Goal: Task Accomplishment & Management: Use online tool/utility

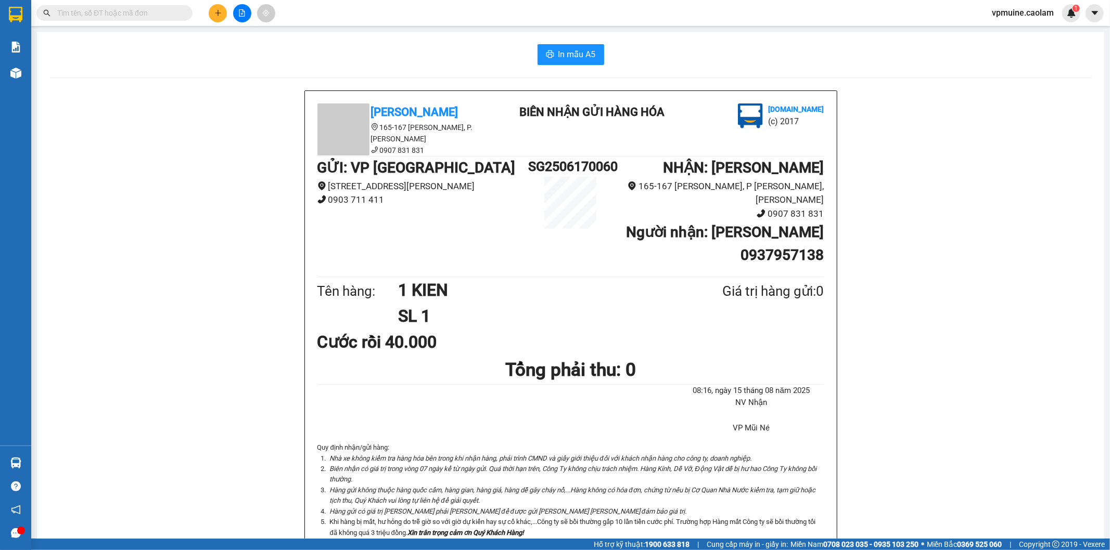
click at [134, 7] on input "text" at bounding box center [118, 12] width 123 height 11
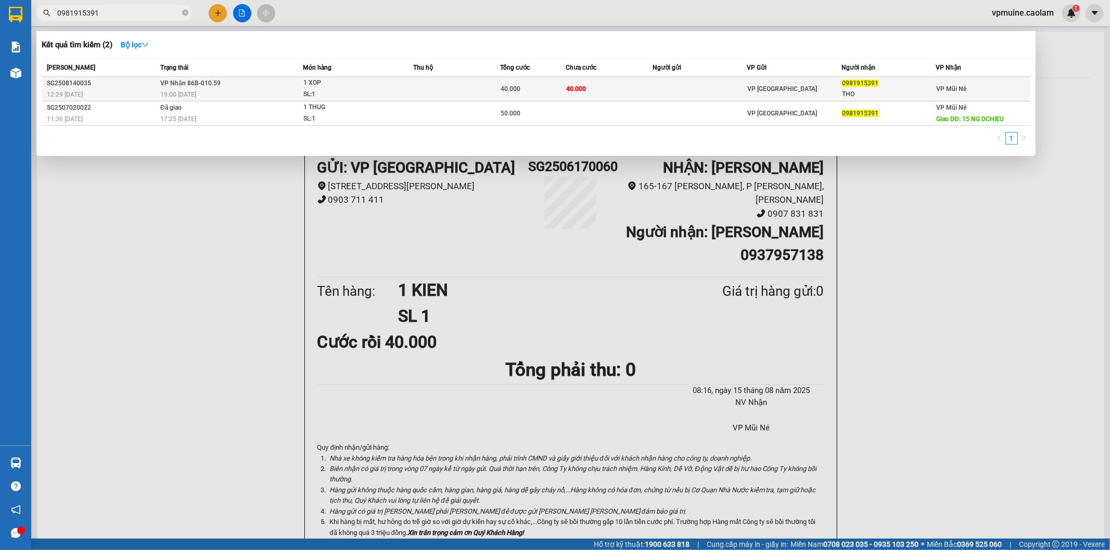
type input "0981915391"
click at [537, 84] on div "40.000" at bounding box center [533, 88] width 65 height 11
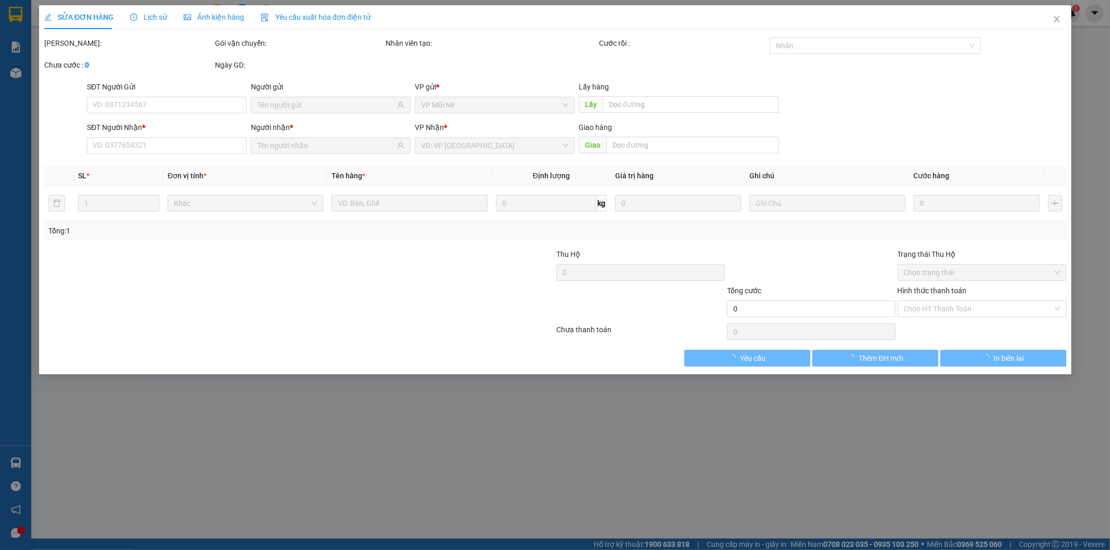
type input "0981915391"
type input "THO"
type input "40.000"
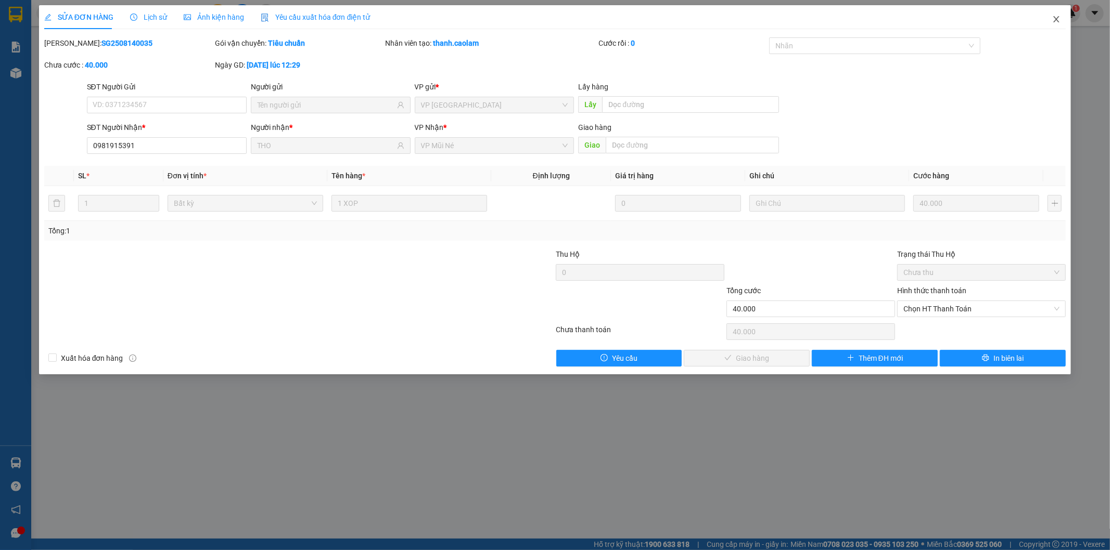
click at [1054, 17] on icon "close" at bounding box center [1057, 19] width 6 height 6
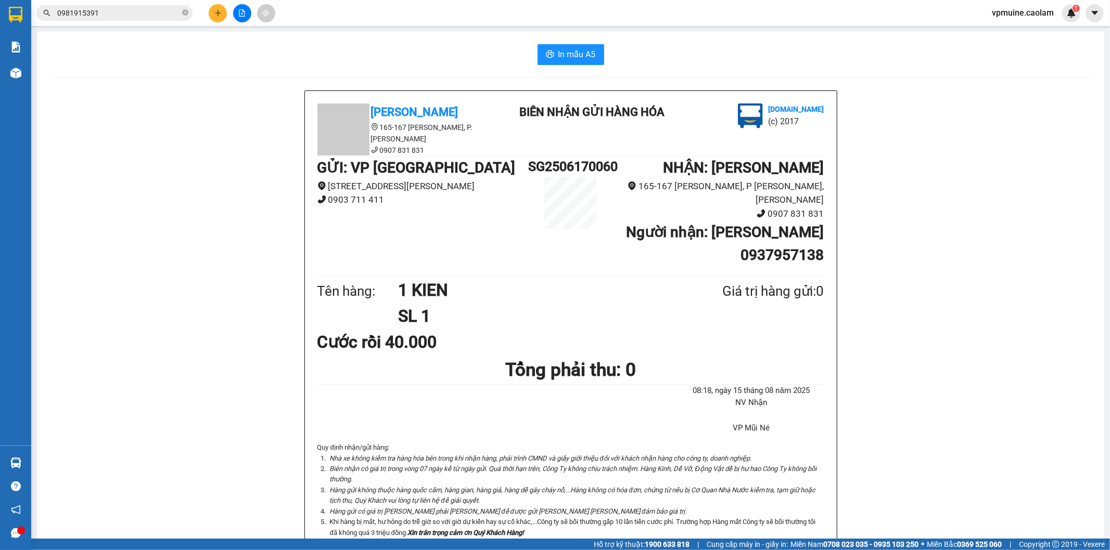
click at [129, 14] on input "0981915391" at bounding box center [118, 12] width 123 height 11
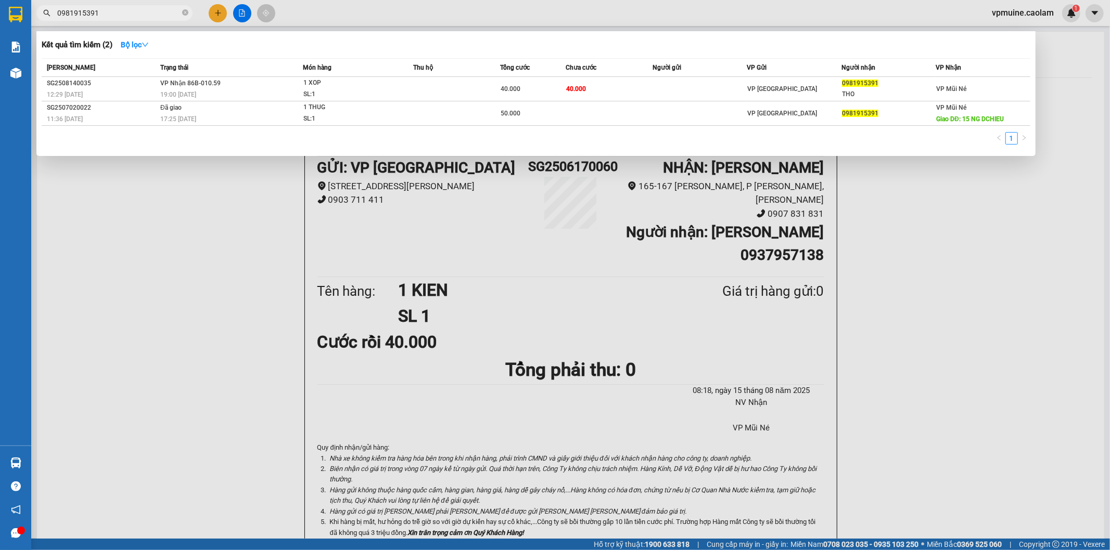
click at [923, 299] on div at bounding box center [555, 275] width 1110 height 550
click at [152, 18] on input "0981915391" at bounding box center [118, 12] width 123 height 11
click at [238, 79] on td "[PERSON_NAME] 86B-010.59 19:00 [DATE]" at bounding box center [230, 89] width 145 height 24
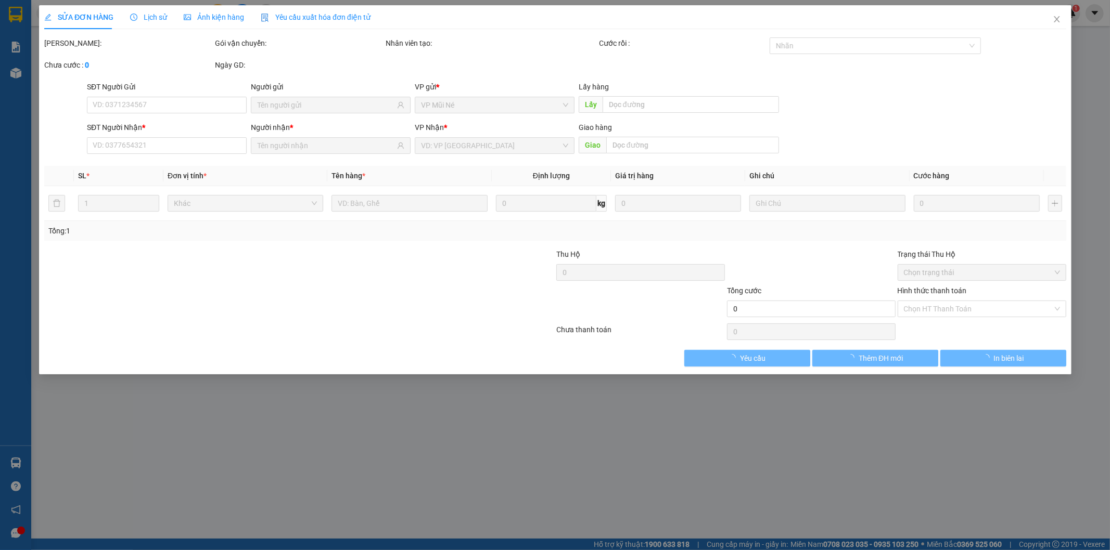
type input "0981915391"
type input "THO"
type input "40.000"
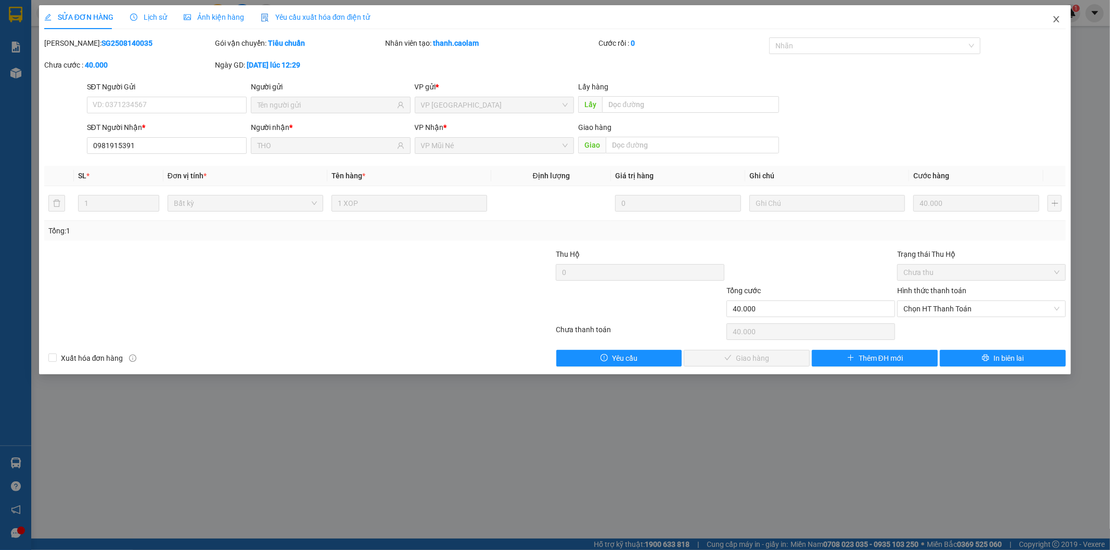
click at [1055, 18] on icon "close" at bounding box center [1057, 19] width 6 height 6
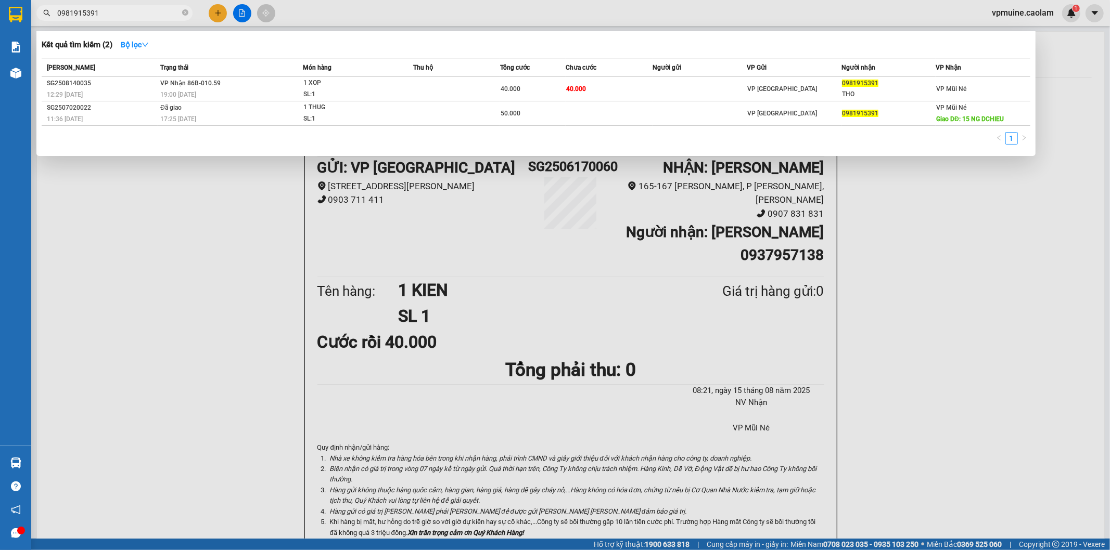
click at [170, 16] on input "0981915391" at bounding box center [118, 12] width 123 height 11
